Goal: Transaction & Acquisition: Purchase product/service

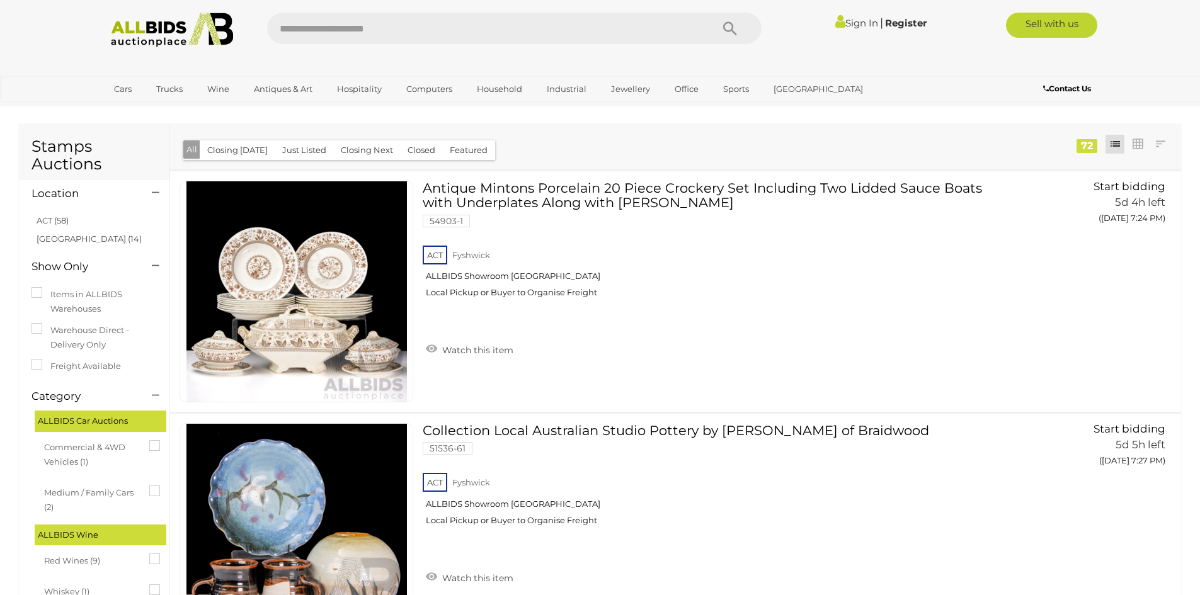
scroll to position [5176, 0]
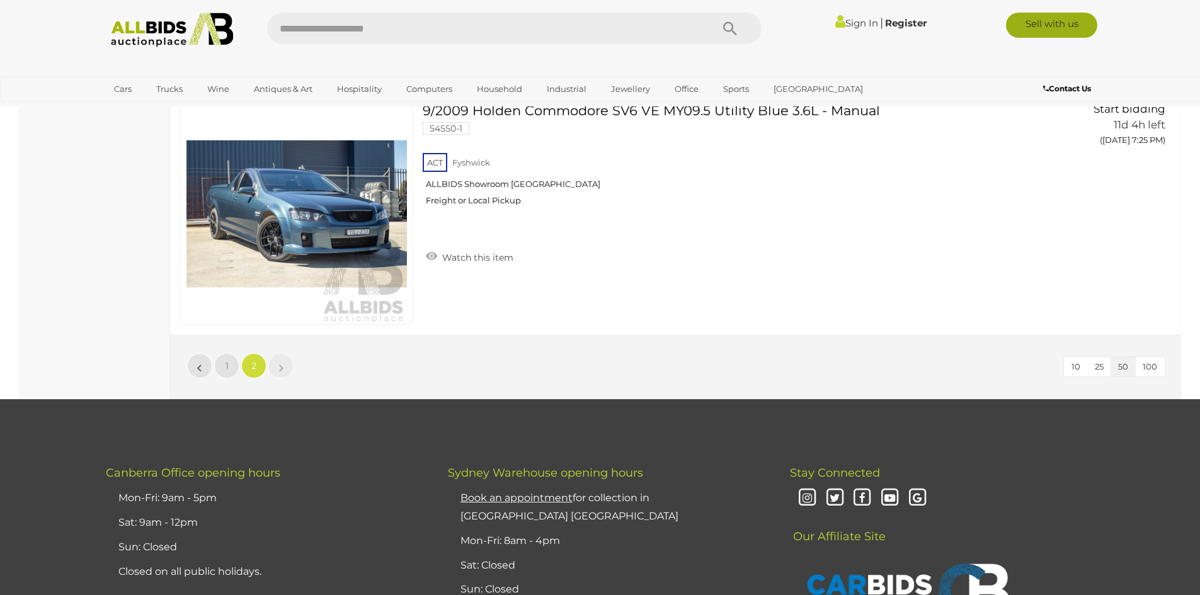
click at [1043, 18] on link "Sell with us" at bounding box center [1051, 25] width 91 height 25
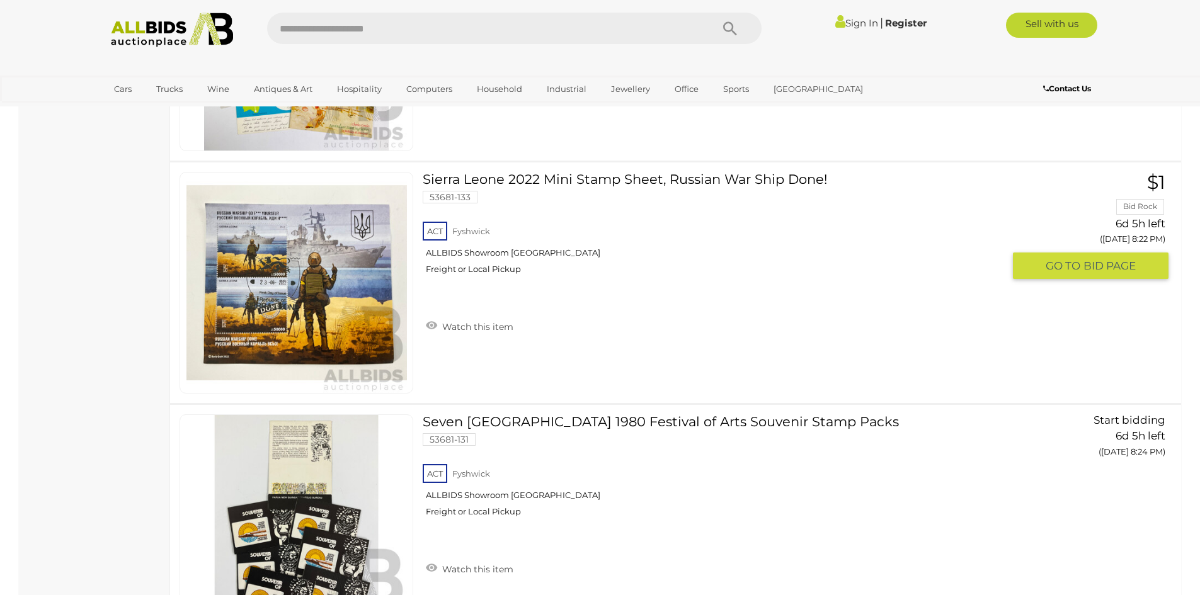
scroll to position [2404, 0]
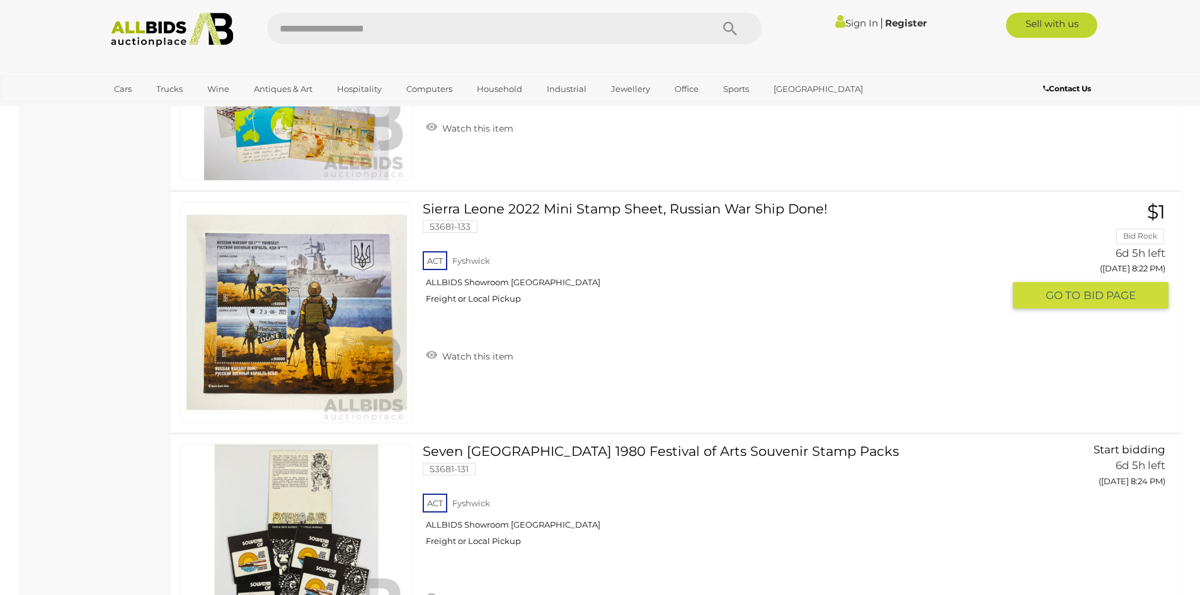
click at [386, 307] on link at bounding box center [297, 313] width 234 height 222
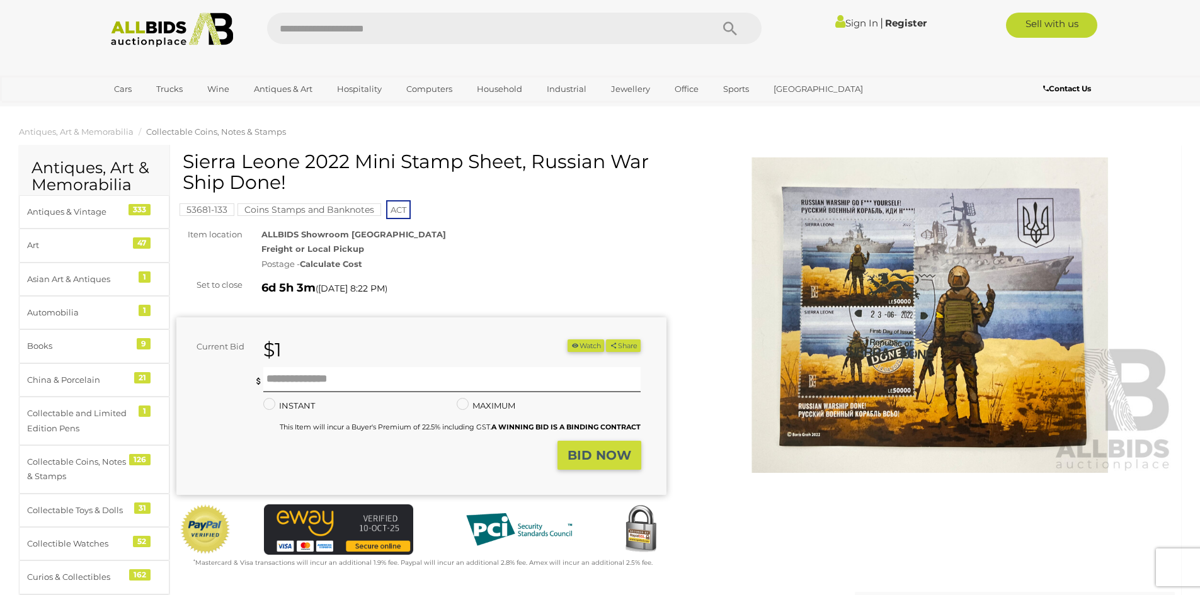
click at [285, 265] on div "Postage - Calculate Cost" at bounding box center [463, 264] width 405 height 14
click at [329, 260] on strong "Calculate Cost" at bounding box center [331, 264] width 62 height 10
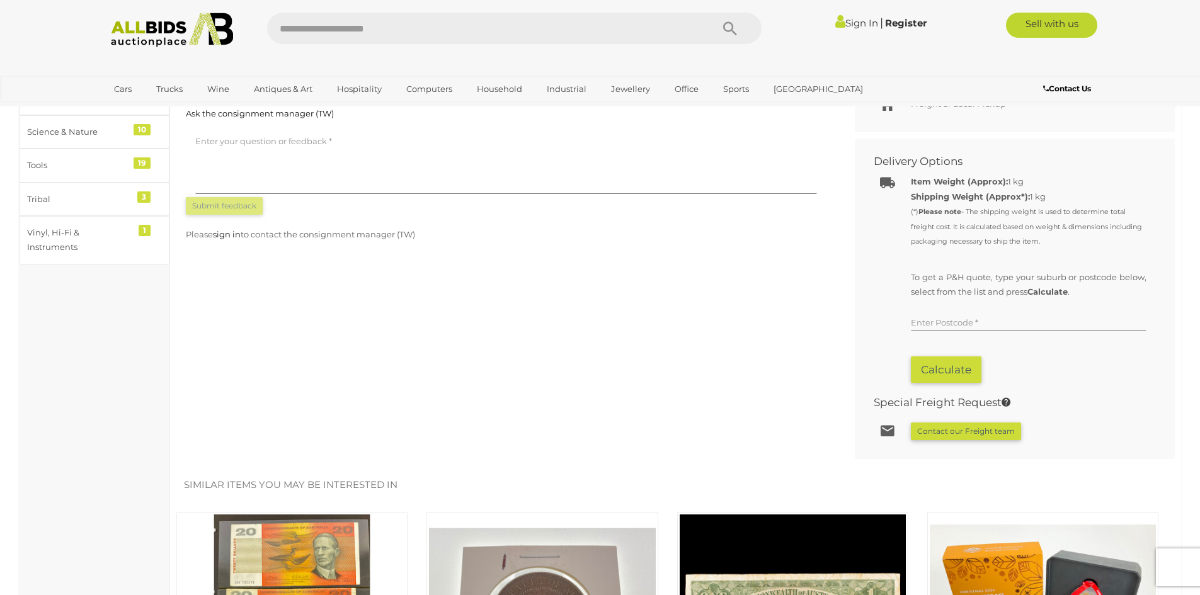
click at [920, 317] on input "text" at bounding box center [1029, 321] width 236 height 19
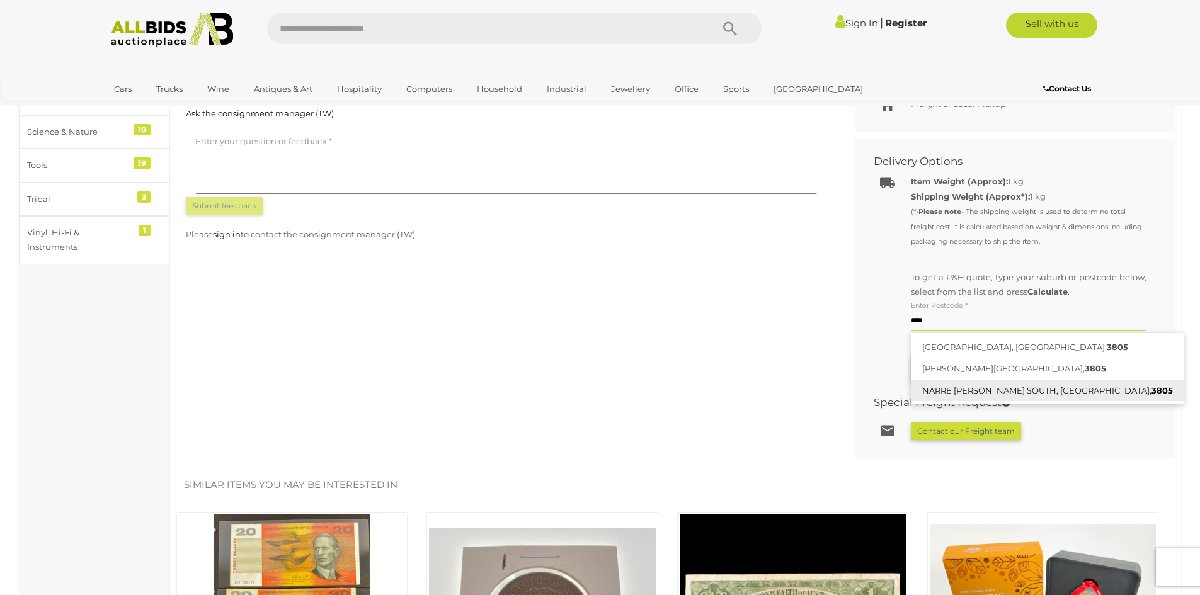
click at [980, 394] on link "NARRE WARREN SOUTH, VIC, 3805" at bounding box center [1047, 391] width 272 height 22
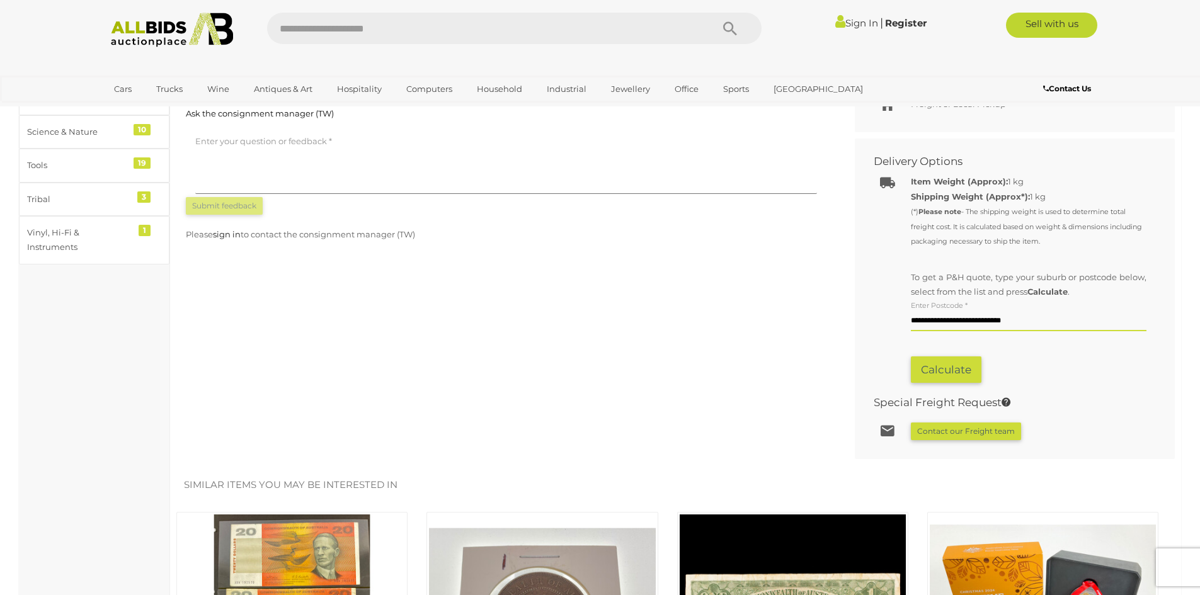
click at [930, 370] on button "Calculate" at bounding box center [946, 370] width 71 height 27
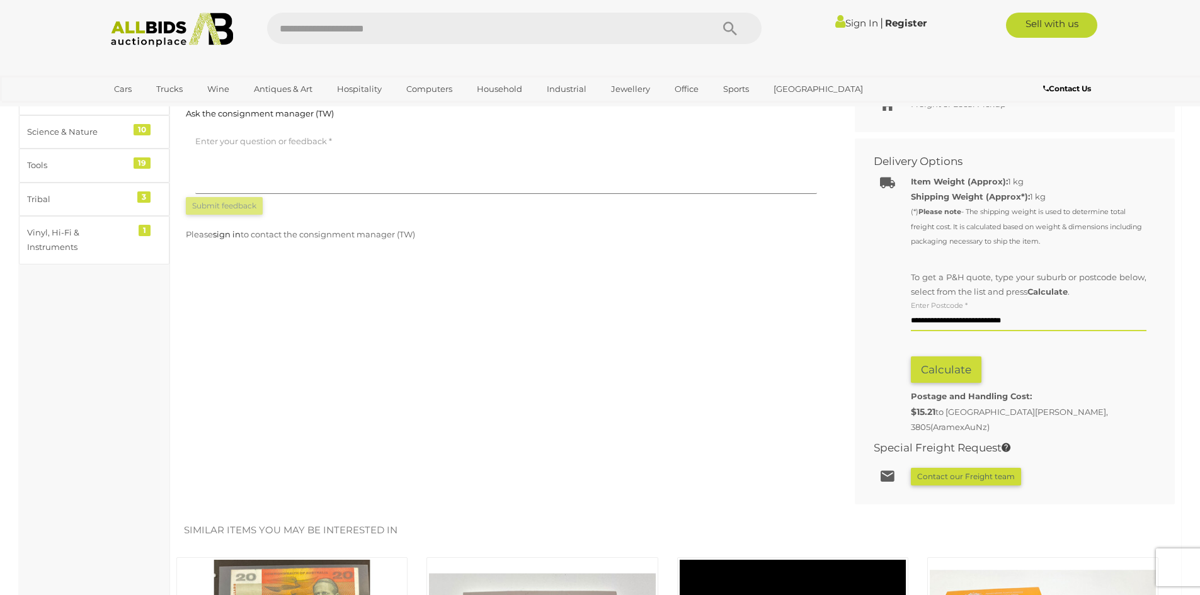
click at [1112, 375] on div "Calculate" at bounding box center [1029, 366] width 236 height 33
click at [961, 322] on input "**********" at bounding box center [1029, 321] width 236 height 19
type input "**********"
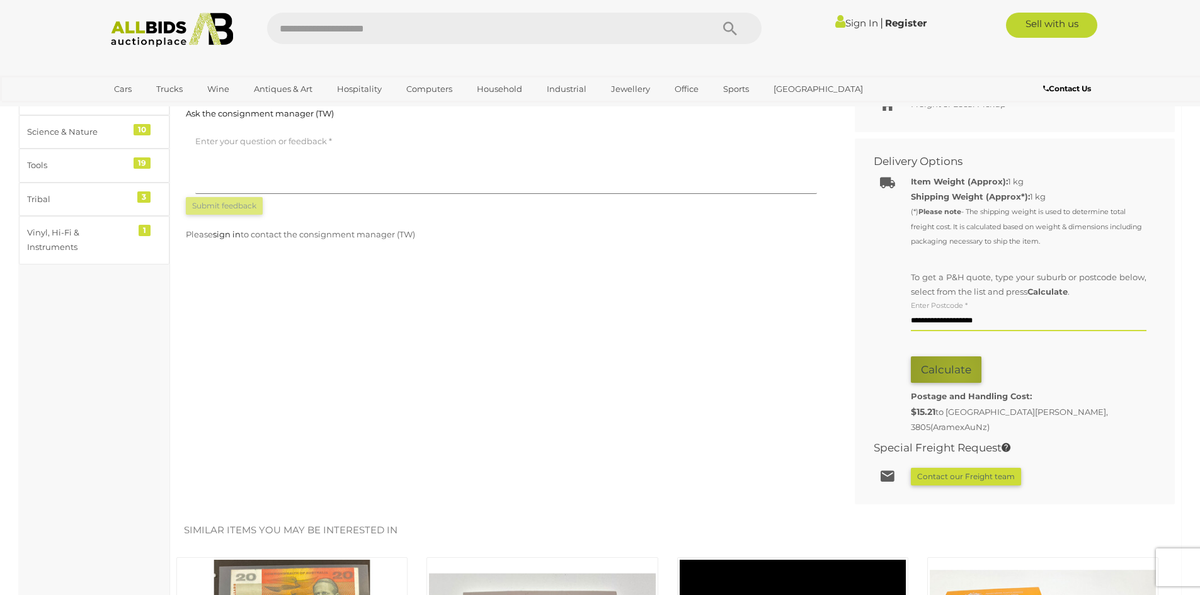
click at [959, 372] on button "Calculate" at bounding box center [946, 370] width 71 height 27
click at [963, 319] on input "**********" at bounding box center [1029, 321] width 236 height 19
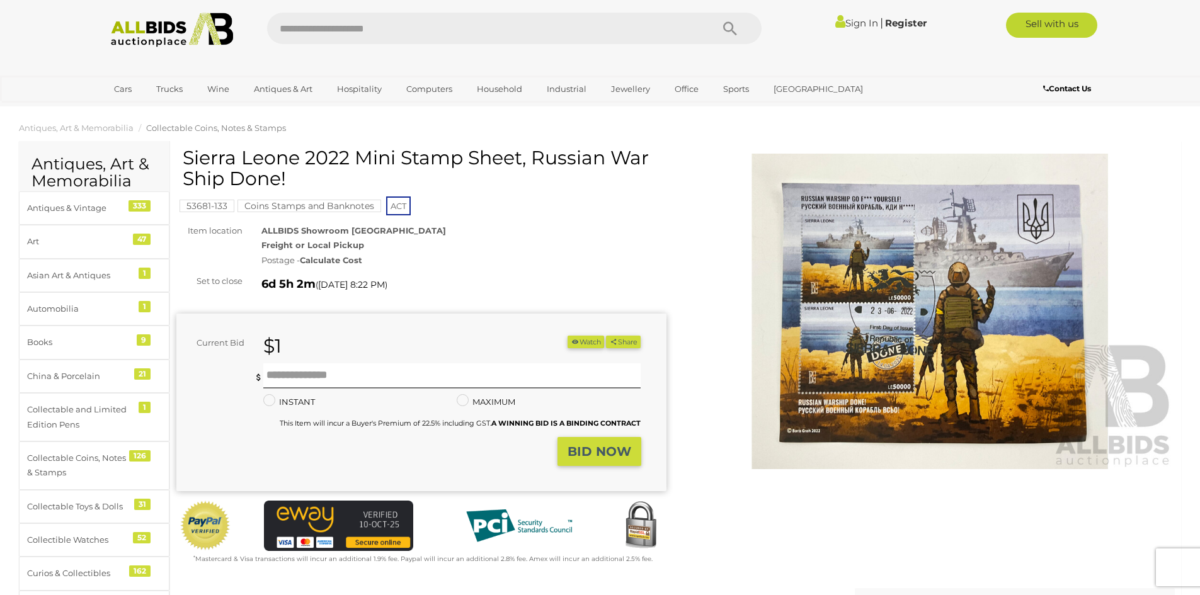
scroll to position [0, 0]
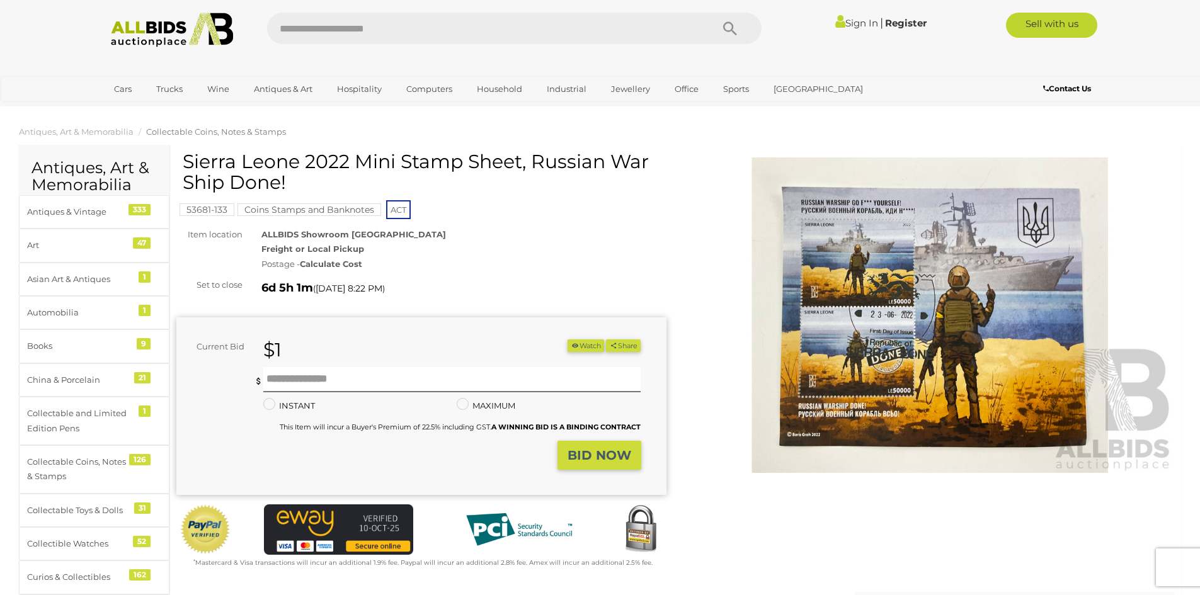
click at [777, 492] on div "Warranty Charity )" at bounding box center [675, 368] width 1017 height 435
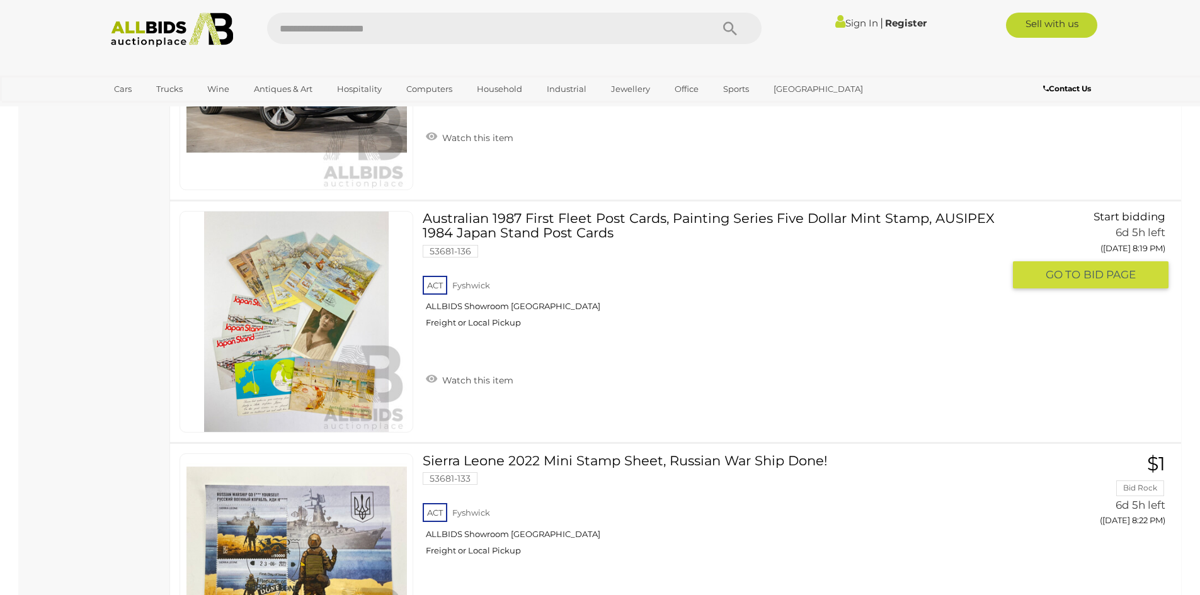
scroll to position [2404, 0]
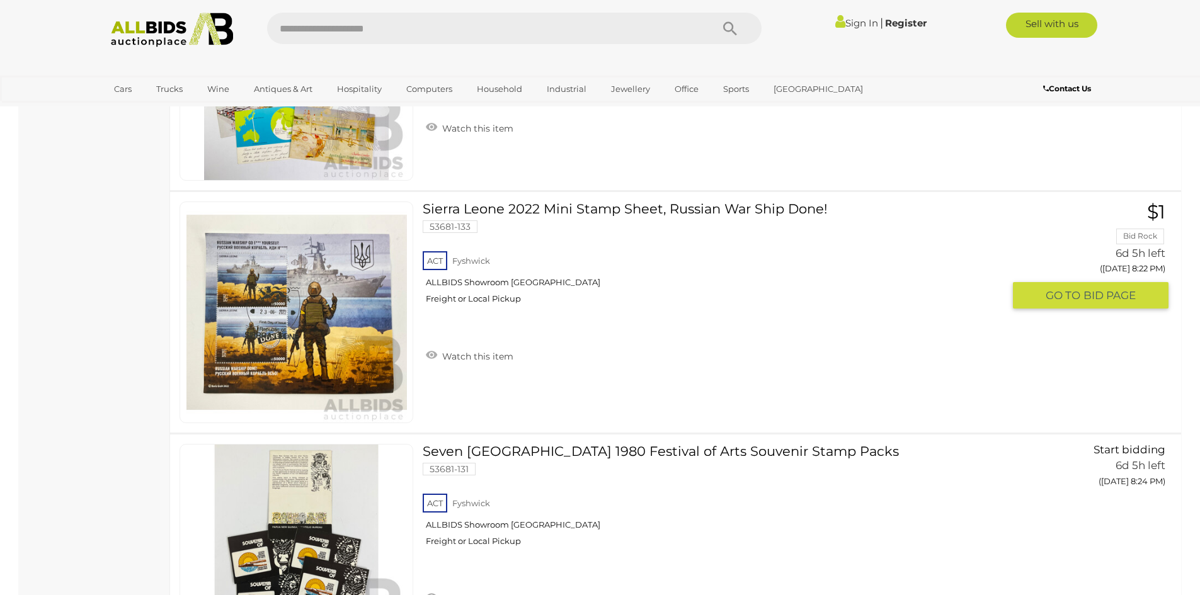
click at [584, 208] on link "Sierra Leone 2022 Mini Stamp Sheet, Russian War Ship Done! 53681-133 ACT [GEOGR…" at bounding box center [717, 258] width 571 height 112
